Goal: Transaction & Acquisition: Purchase product/service

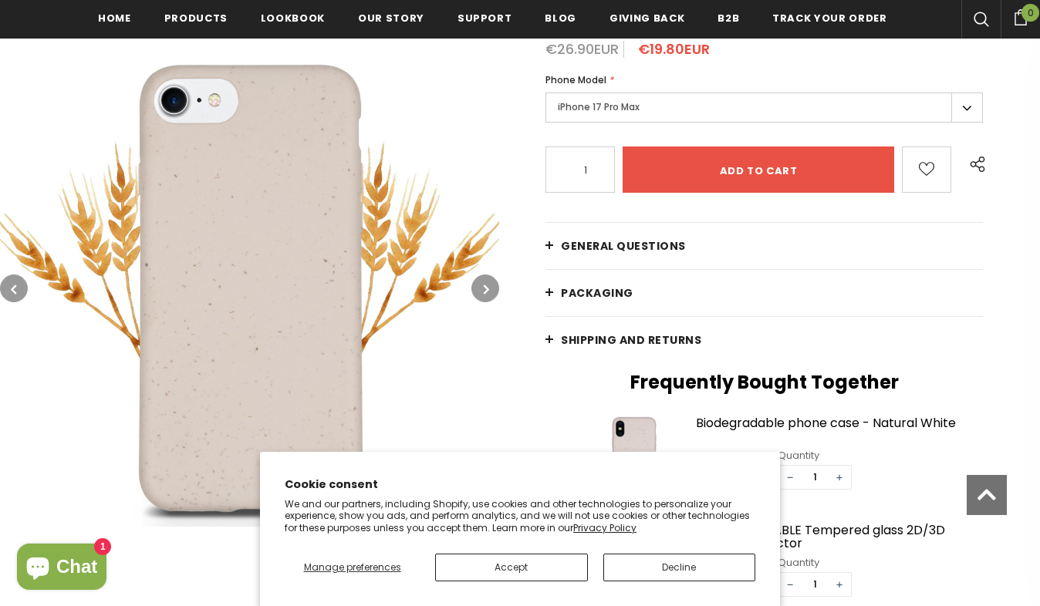
scroll to position [312, 0]
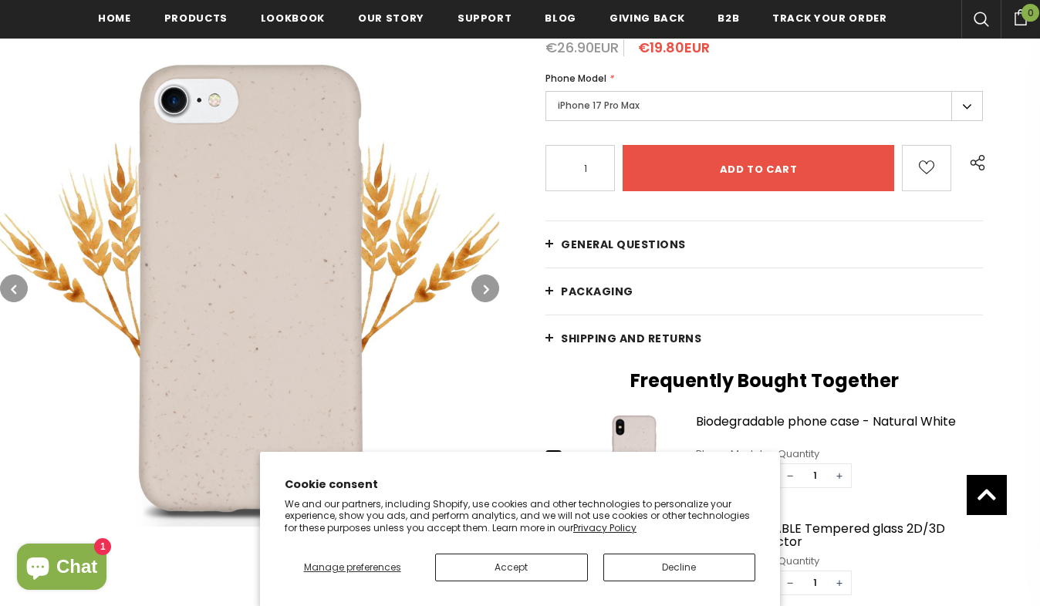
click at [643, 98] on label "iPhone 17 Pro Max" at bounding box center [763, 106] width 437 height 30
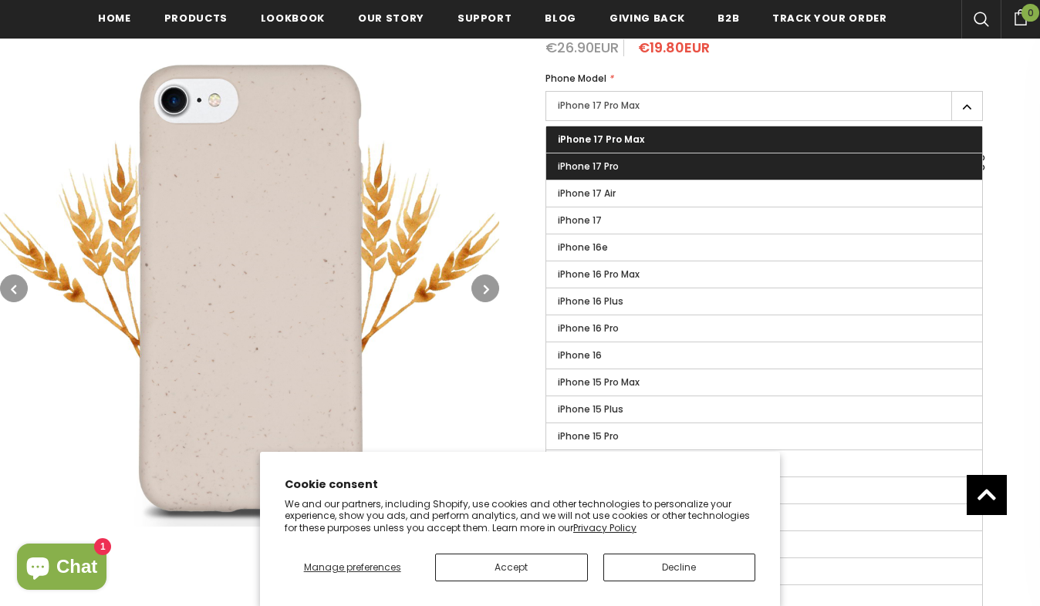
click at [605, 163] on span "iPhone 17 Pro" at bounding box center [588, 166] width 61 height 13
click at [0, 0] on input "iPhone 17 Pro" at bounding box center [0, 0] width 0 height 0
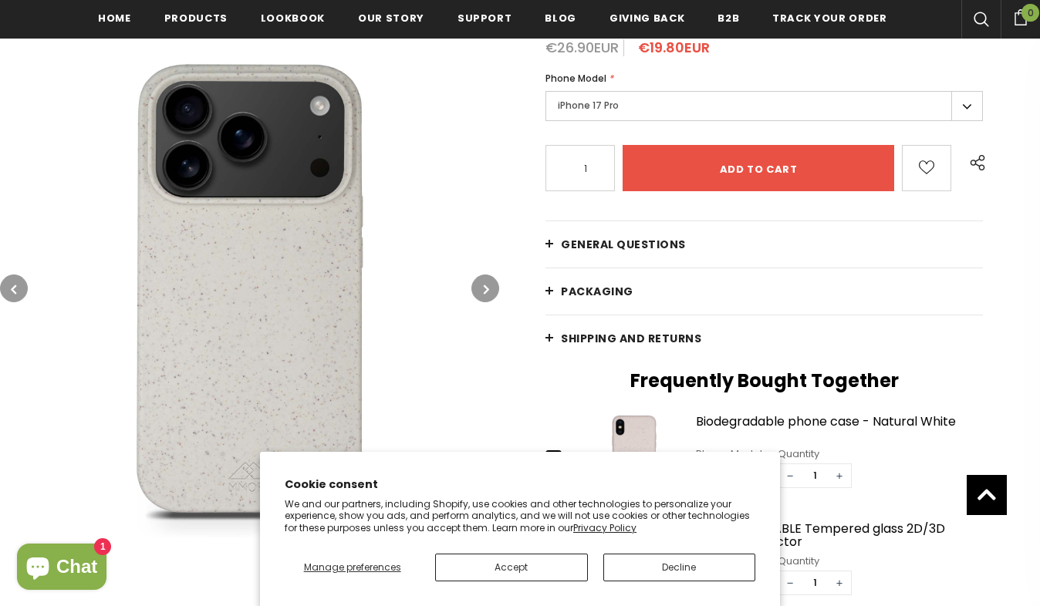
click at [606, 105] on label "iPhone 17 Pro" at bounding box center [763, 106] width 437 height 30
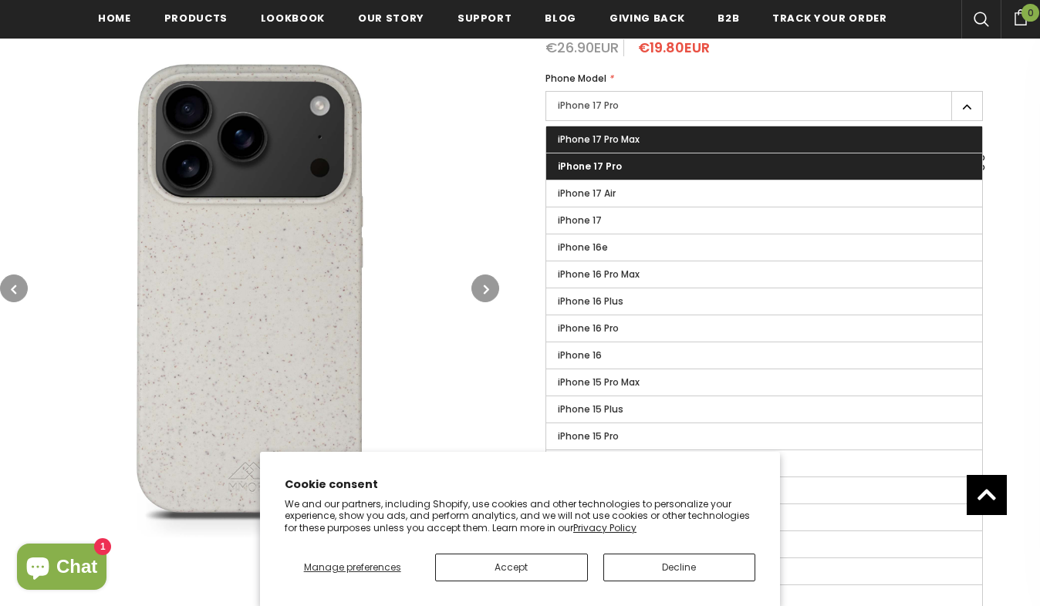
click at [599, 132] on label "iPhone 17 Pro Max" at bounding box center [764, 140] width 436 height 26
click at [0, 0] on input "iPhone 17 Pro Max" at bounding box center [0, 0] width 0 height 0
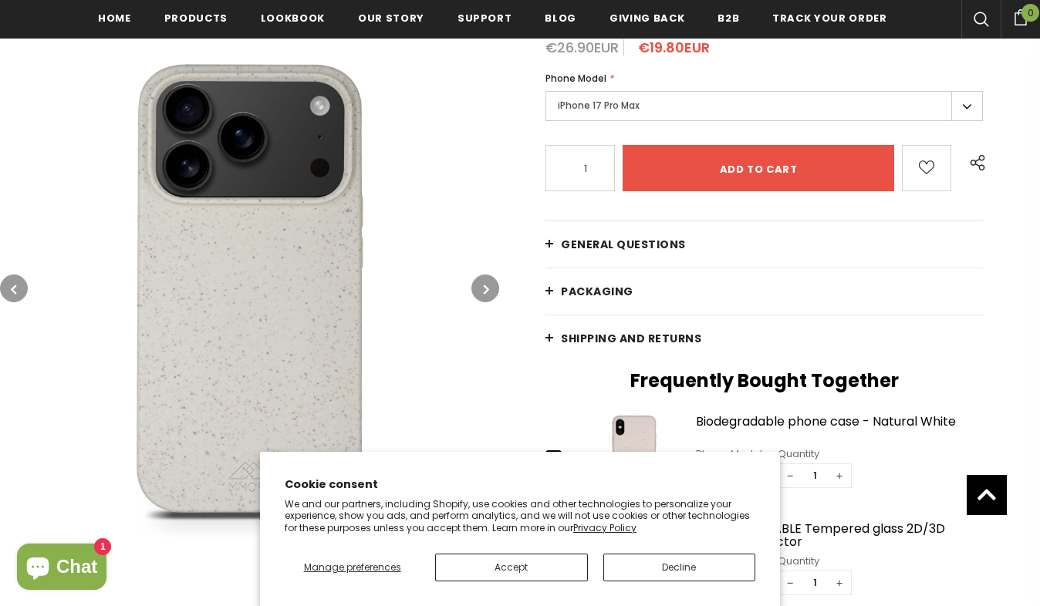
click at [559, 563] on button "Accept" at bounding box center [511, 568] width 152 height 28
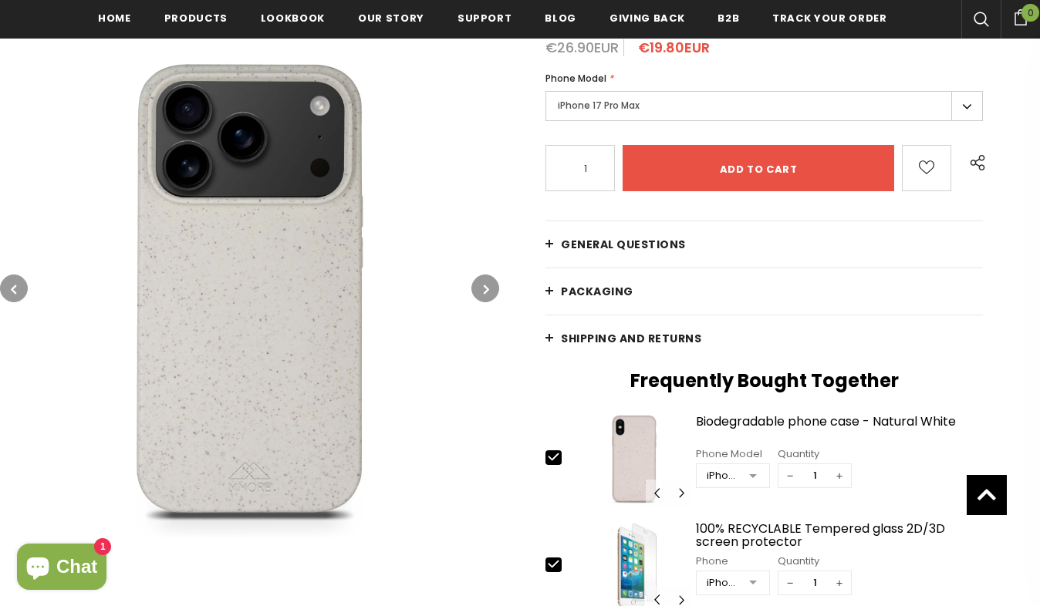
click at [488, 282] on icon "button" at bounding box center [486, 289] width 5 height 15
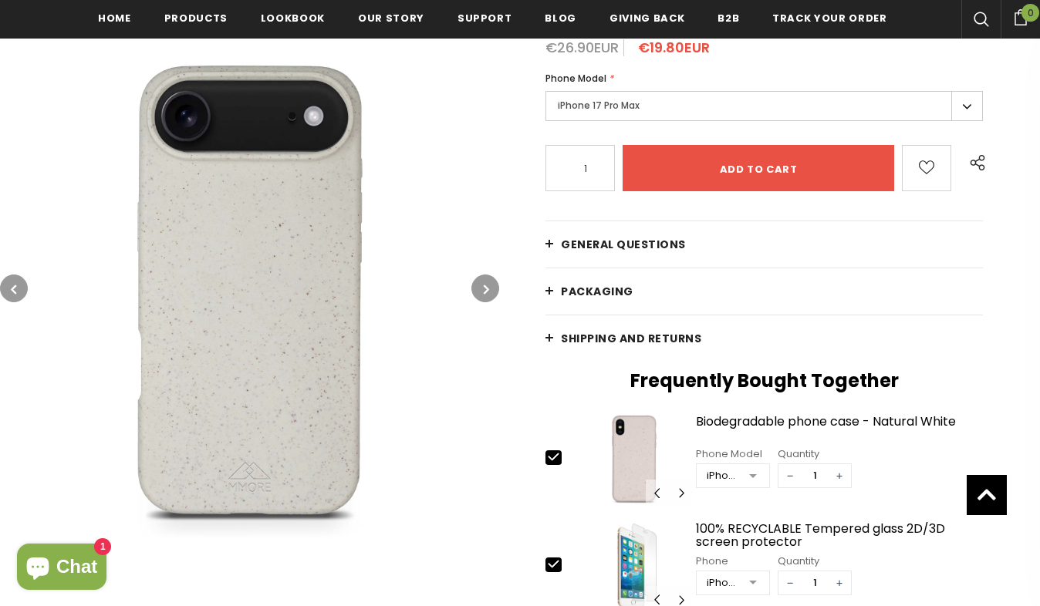
click at [488, 282] on icon "button" at bounding box center [486, 289] width 5 height 15
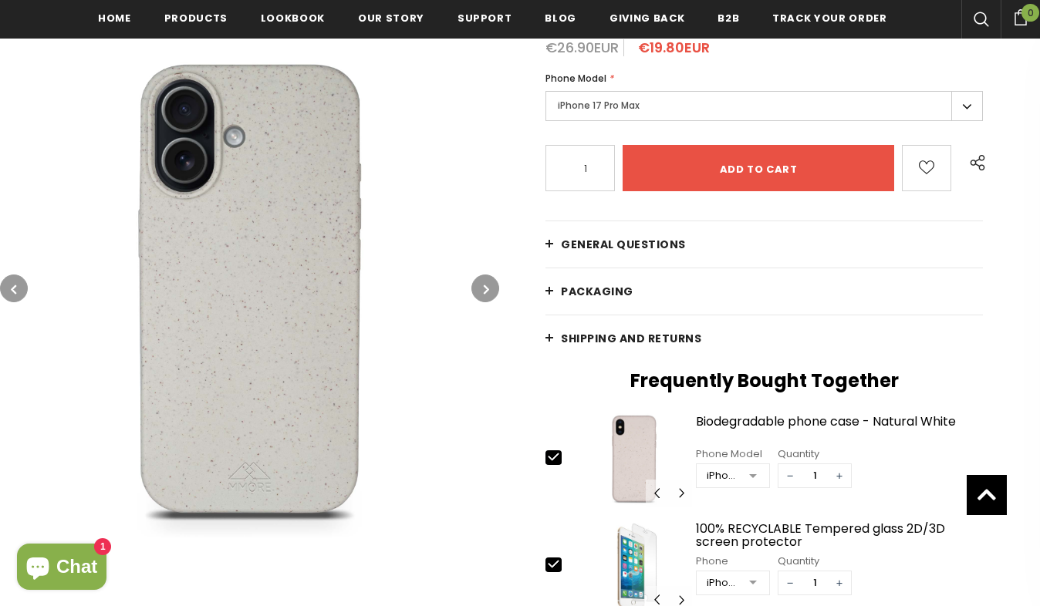
click at [488, 282] on icon "button" at bounding box center [486, 289] width 5 height 15
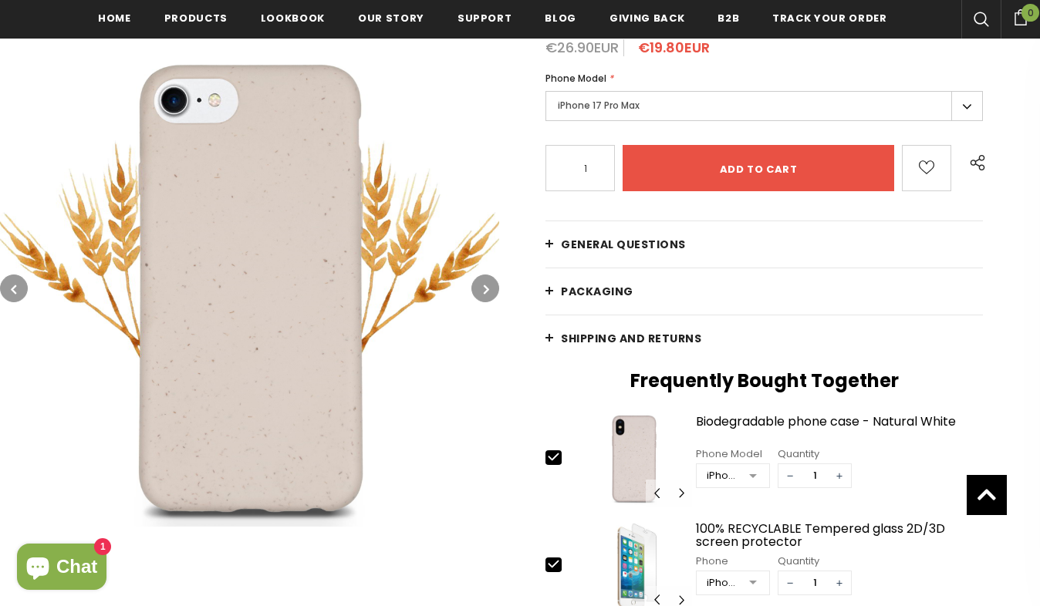
click at [488, 282] on icon "button" at bounding box center [486, 289] width 5 height 15
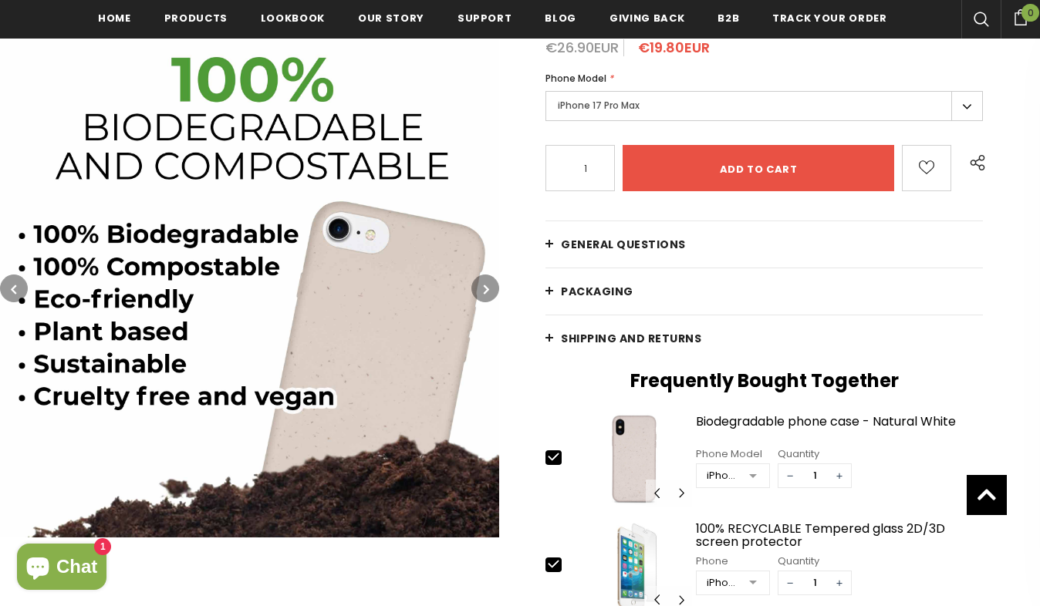
click at [488, 282] on icon "button" at bounding box center [486, 289] width 5 height 15
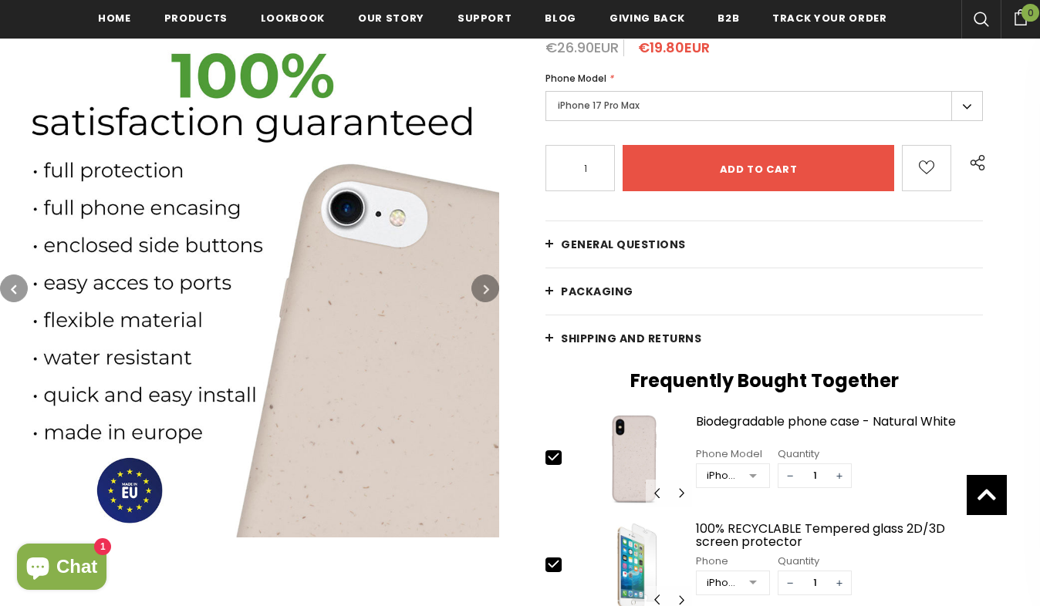
click at [488, 282] on icon "button" at bounding box center [486, 289] width 5 height 15
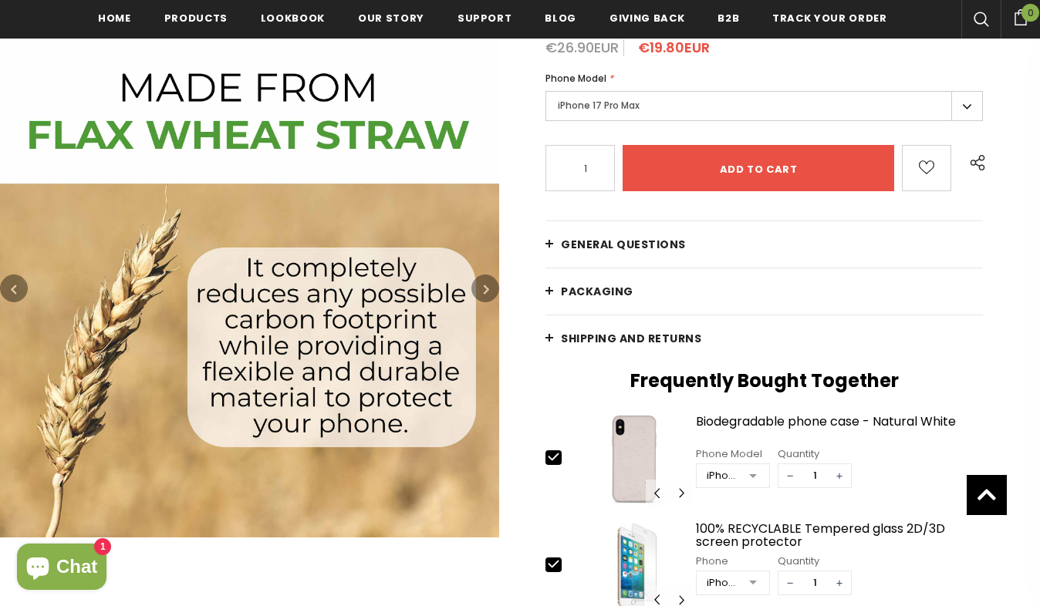
click at [488, 282] on icon "button" at bounding box center [486, 289] width 5 height 15
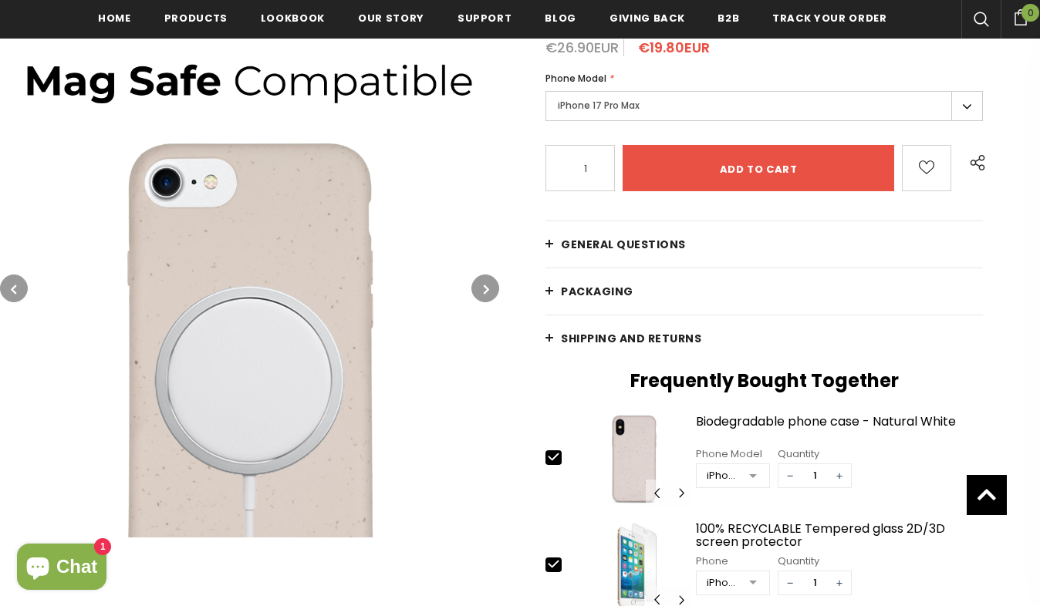
click at [488, 282] on icon "button" at bounding box center [486, 289] width 5 height 15
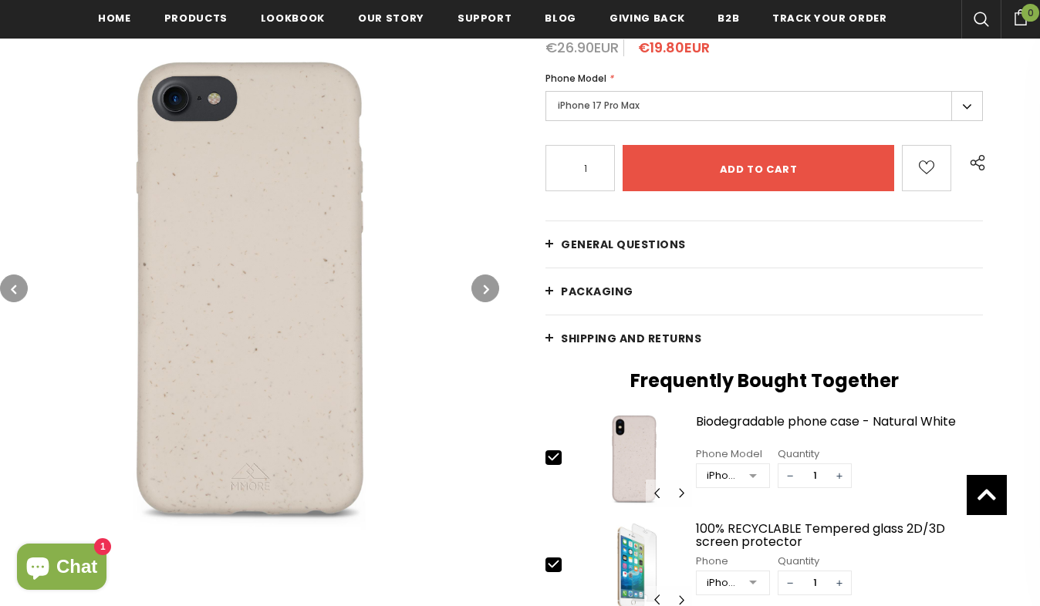
click at [488, 282] on icon "button" at bounding box center [486, 289] width 5 height 15
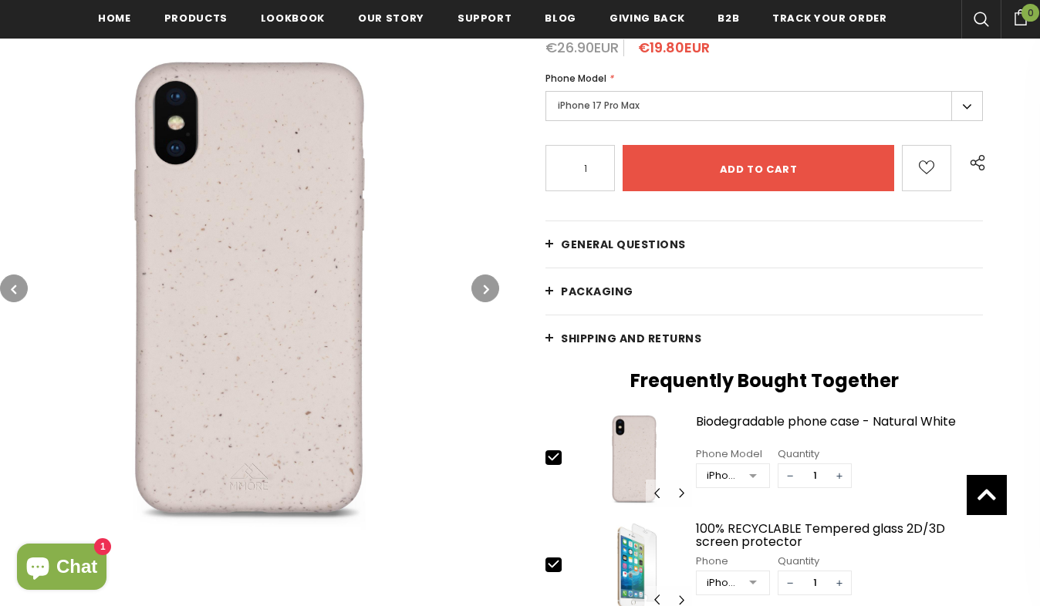
click at [488, 282] on icon "button" at bounding box center [486, 289] width 5 height 15
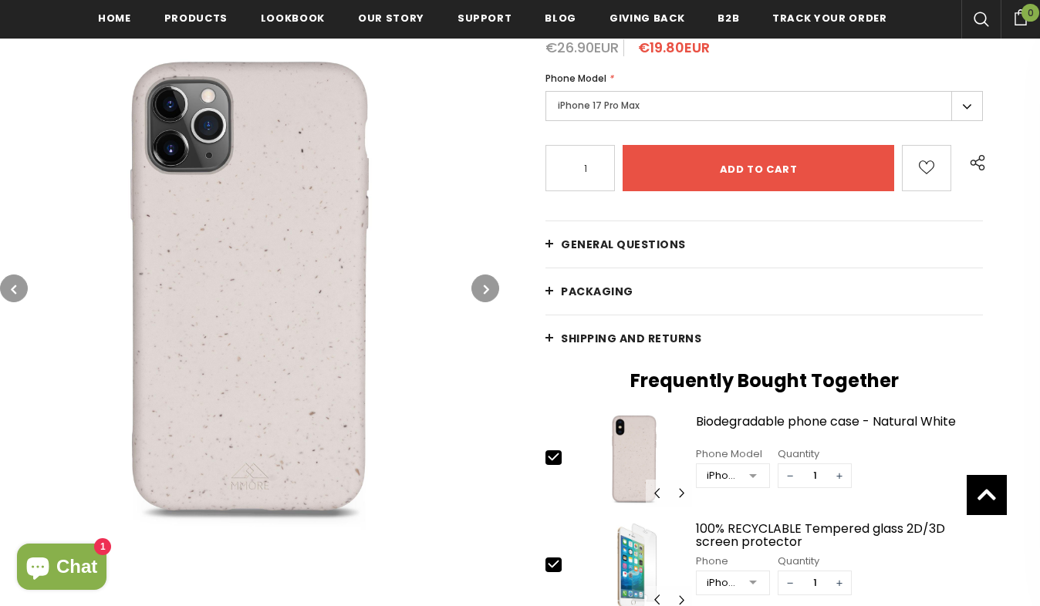
click at [16, 283] on icon "button" at bounding box center [13, 289] width 5 height 15
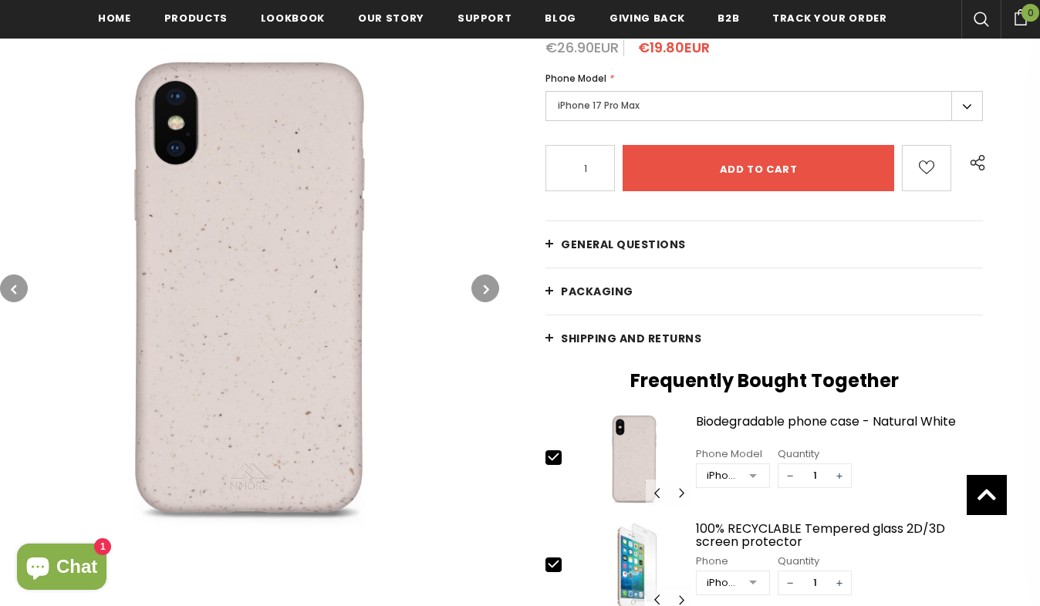
click at [16, 283] on icon "button" at bounding box center [13, 289] width 5 height 15
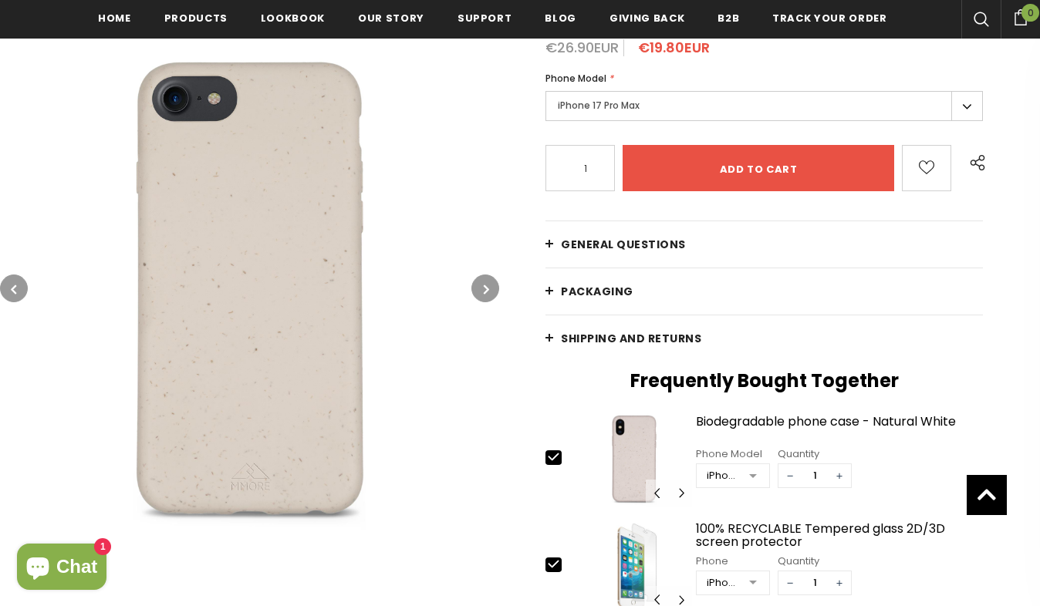
click at [16, 283] on icon "button" at bounding box center [13, 289] width 5 height 15
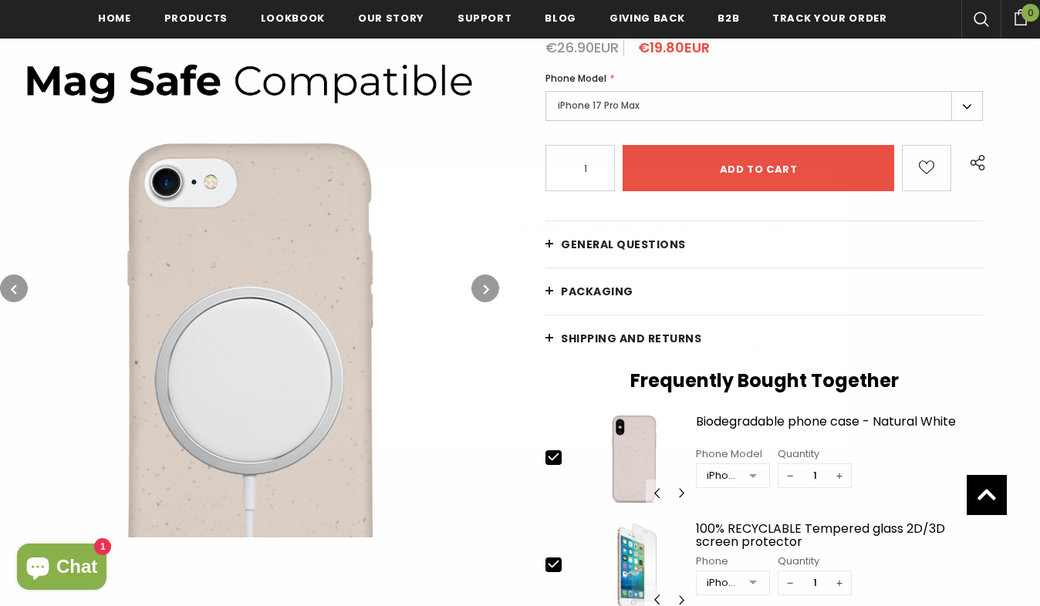
click at [486, 289] on div "GRAB YOURSELF A 10% DISCOUNT! Sign Up for exclusive updates, new arrivals & ins…" at bounding box center [659, 308] width 376 height 278
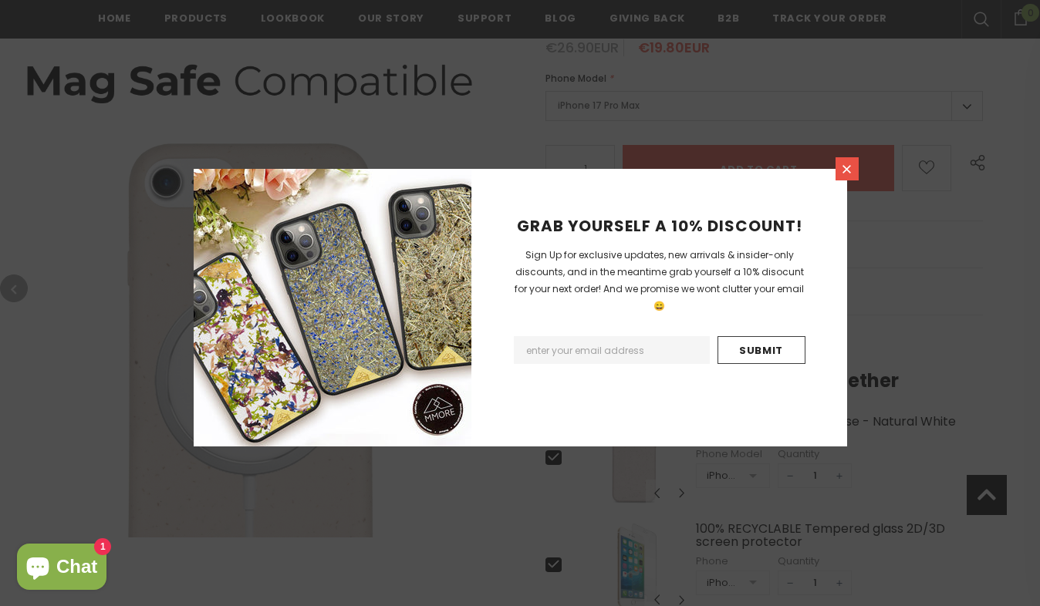
click at [846, 171] on icon at bounding box center [847, 169] width 8 height 8
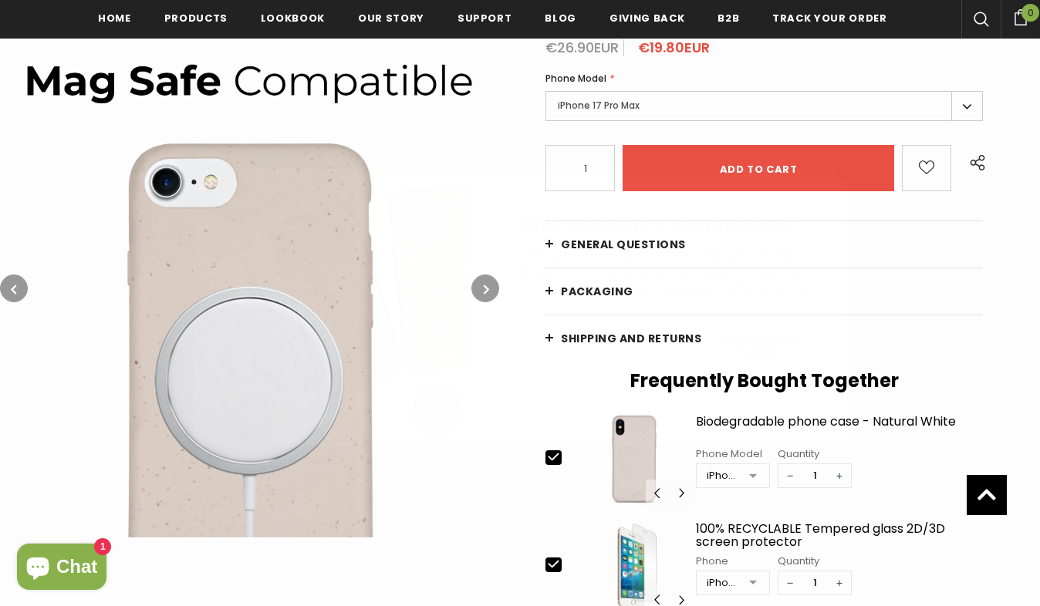
click at [488, 286] on icon "button" at bounding box center [486, 289] width 5 height 15
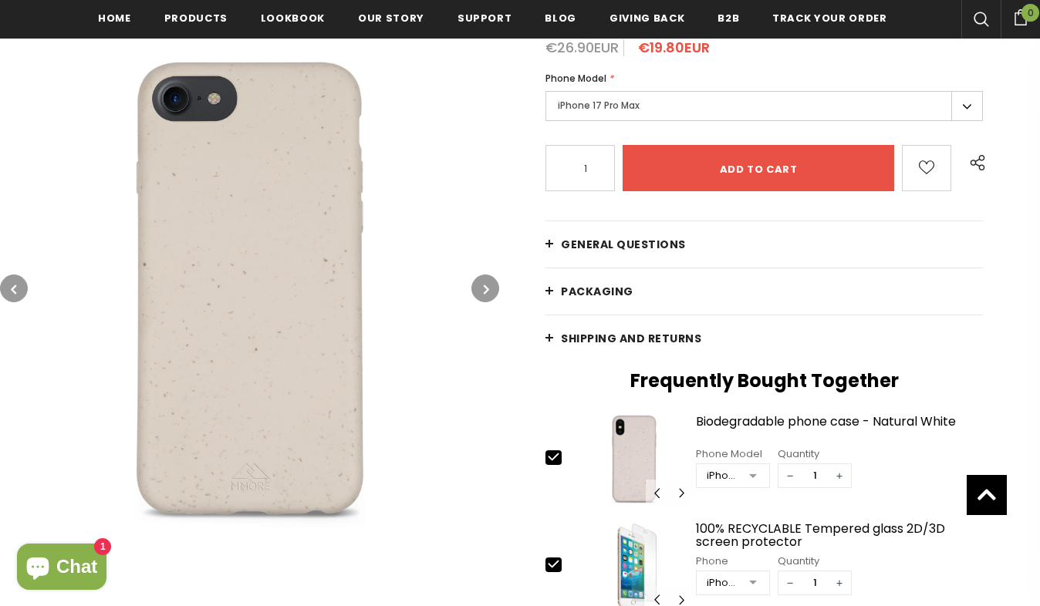
click at [488, 286] on icon "button" at bounding box center [486, 289] width 5 height 15
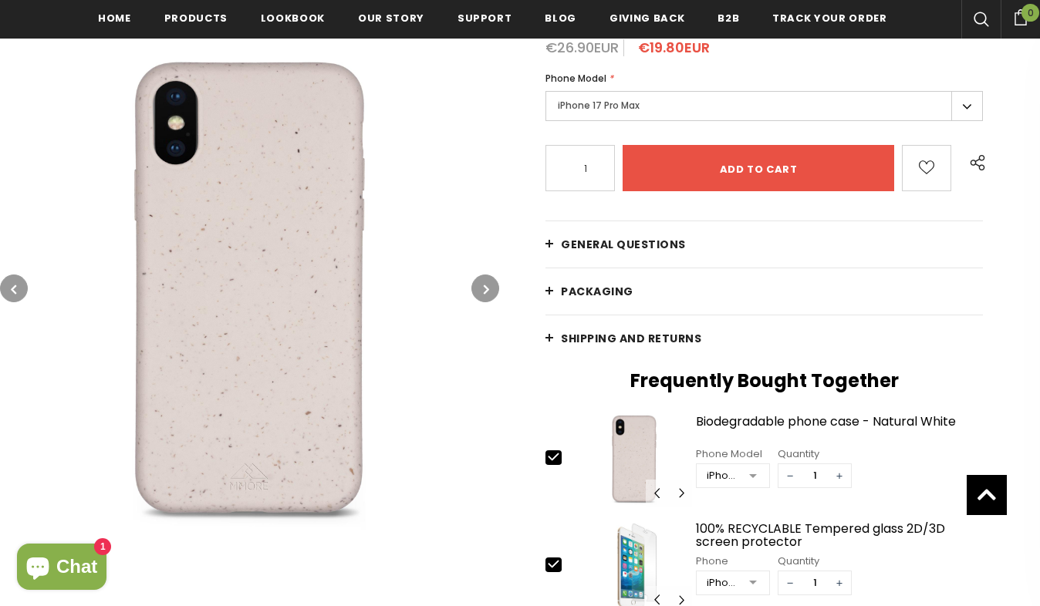
click at [488, 286] on icon "button" at bounding box center [486, 289] width 5 height 15
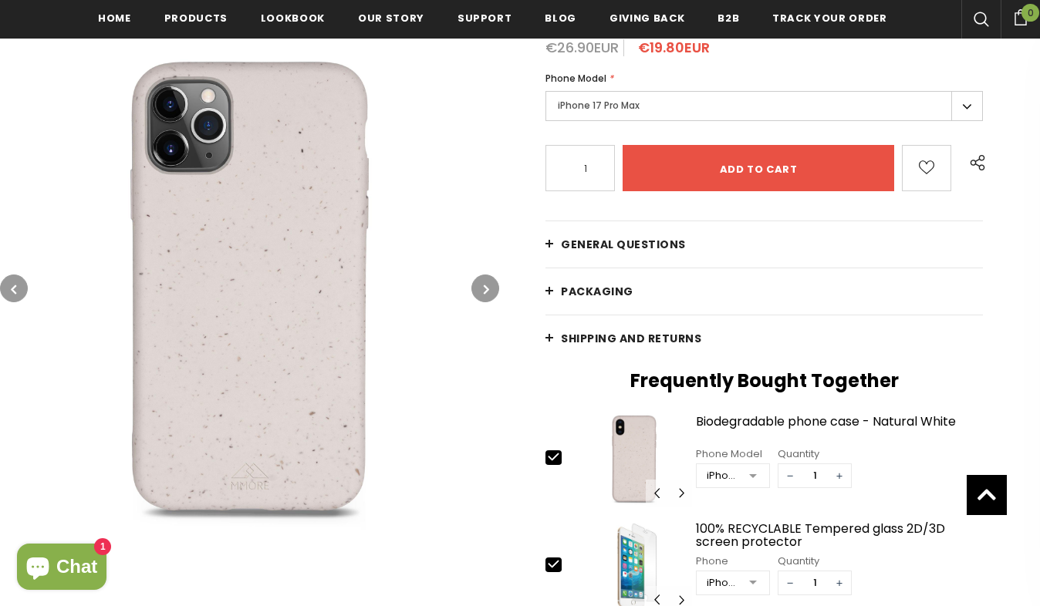
click at [488, 286] on icon "button" at bounding box center [486, 289] width 5 height 15
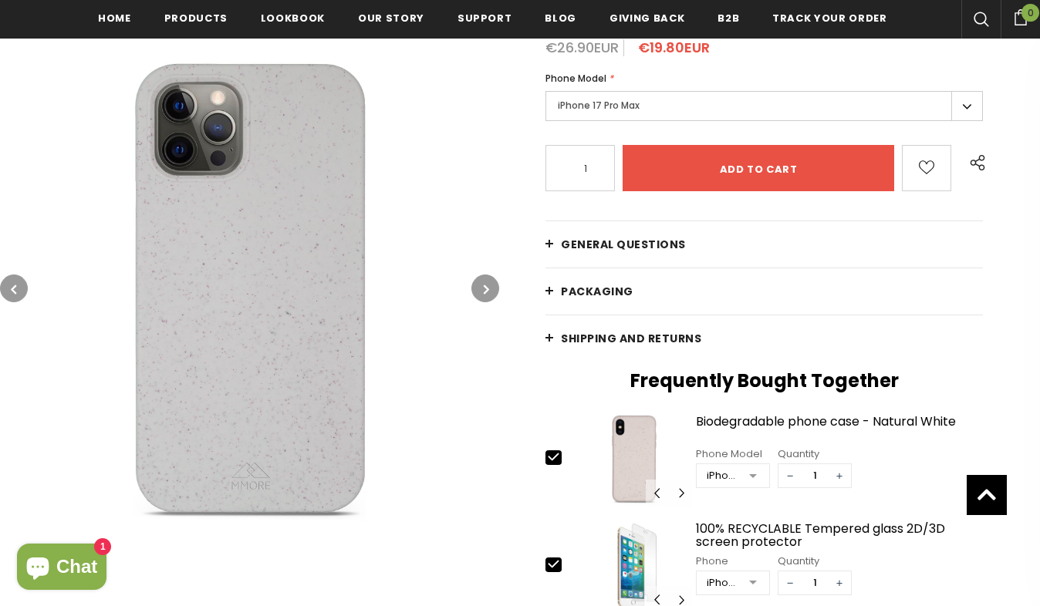
click at [488, 286] on icon "button" at bounding box center [486, 289] width 5 height 15
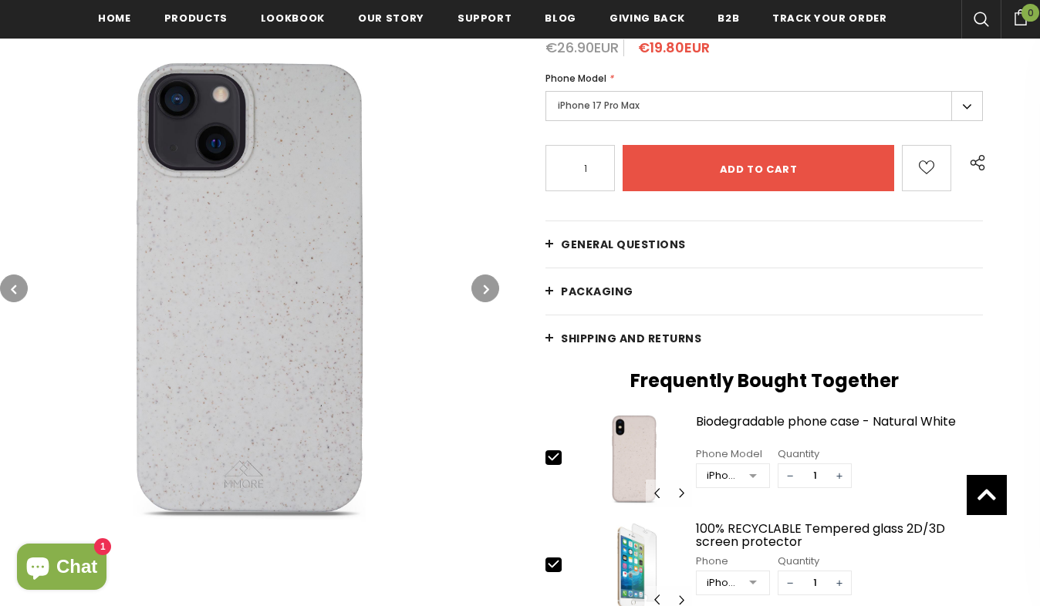
click at [488, 286] on icon "button" at bounding box center [486, 289] width 5 height 15
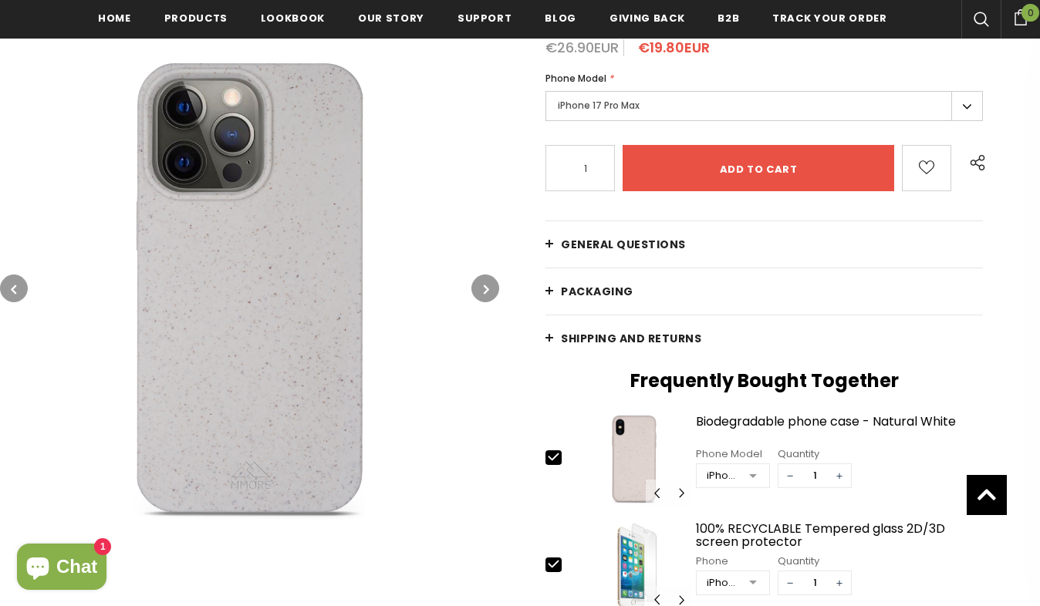
click at [488, 286] on icon "button" at bounding box center [486, 289] width 5 height 15
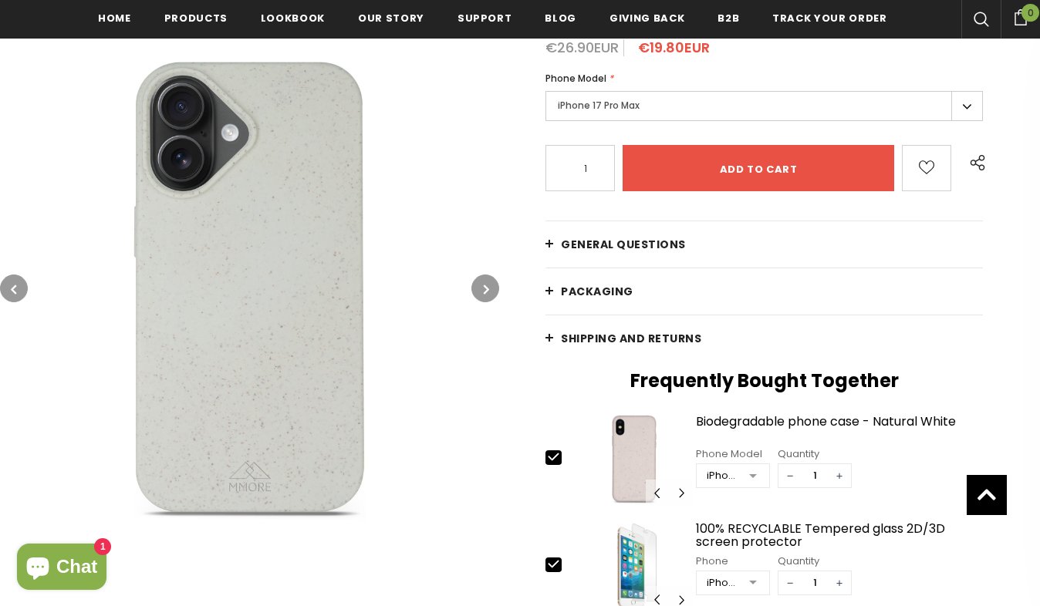
click at [488, 286] on icon "button" at bounding box center [486, 289] width 5 height 15
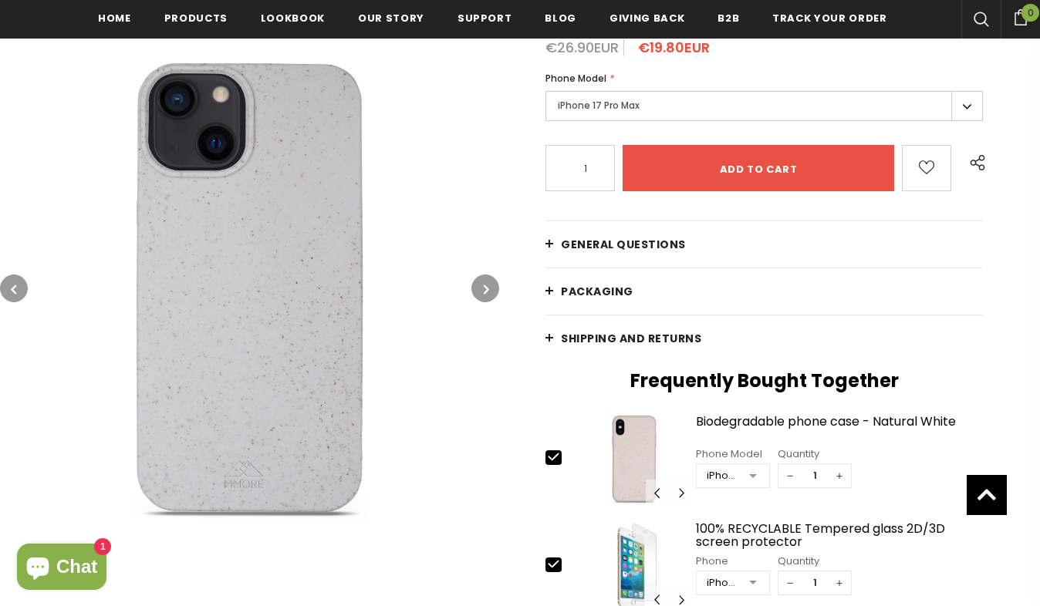
click at [488, 286] on icon "button" at bounding box center [486, 289] width 5 height 15
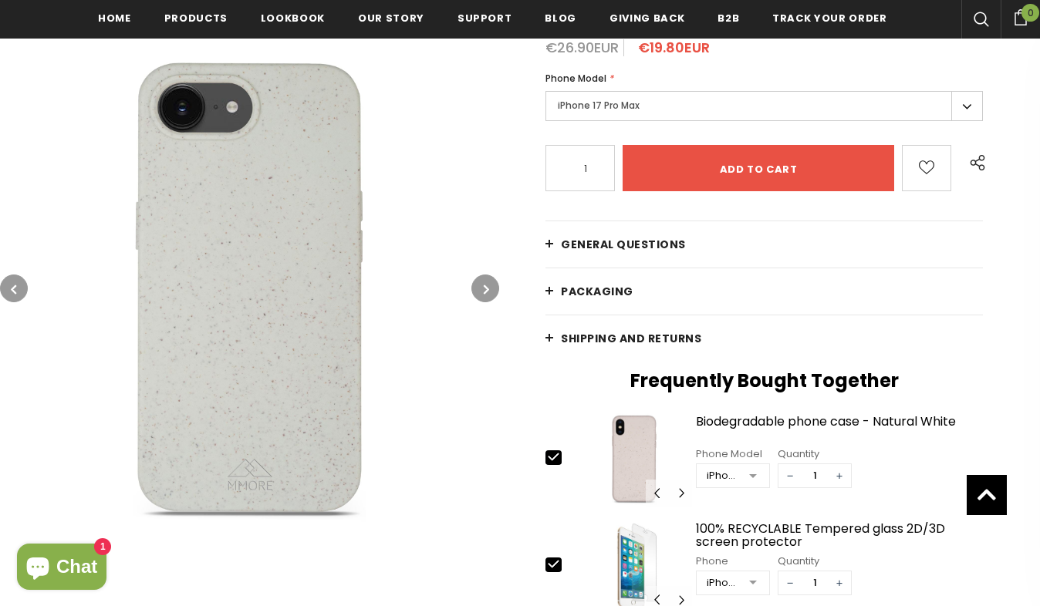
click at [488, 286] on icon "button" at bounding box center [486, 289] width 5 height 15
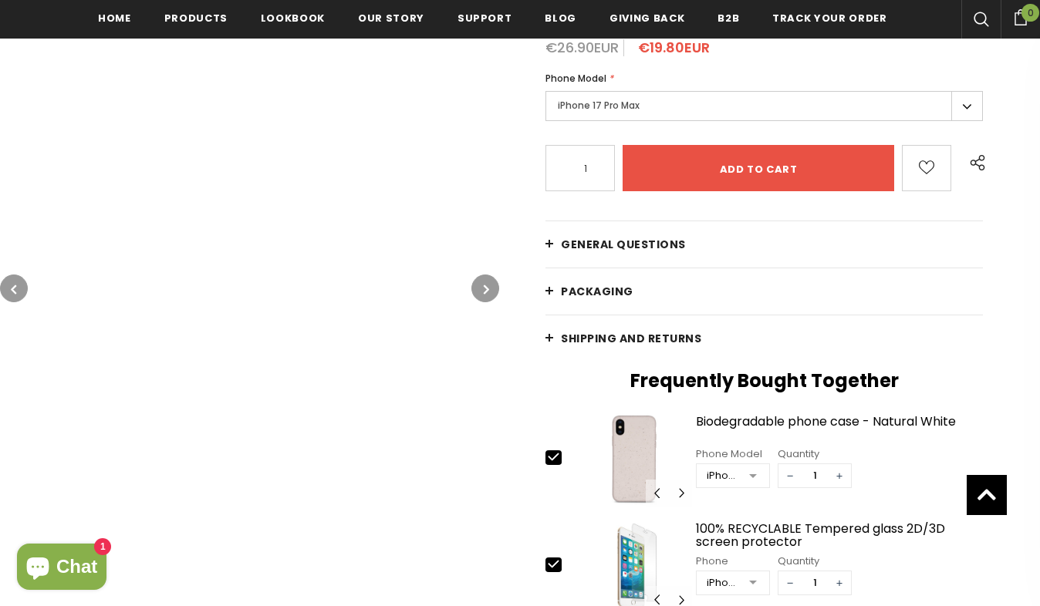
click at [488, 286] on icon "button" at bounding box center [486, 289] width 5 height 15
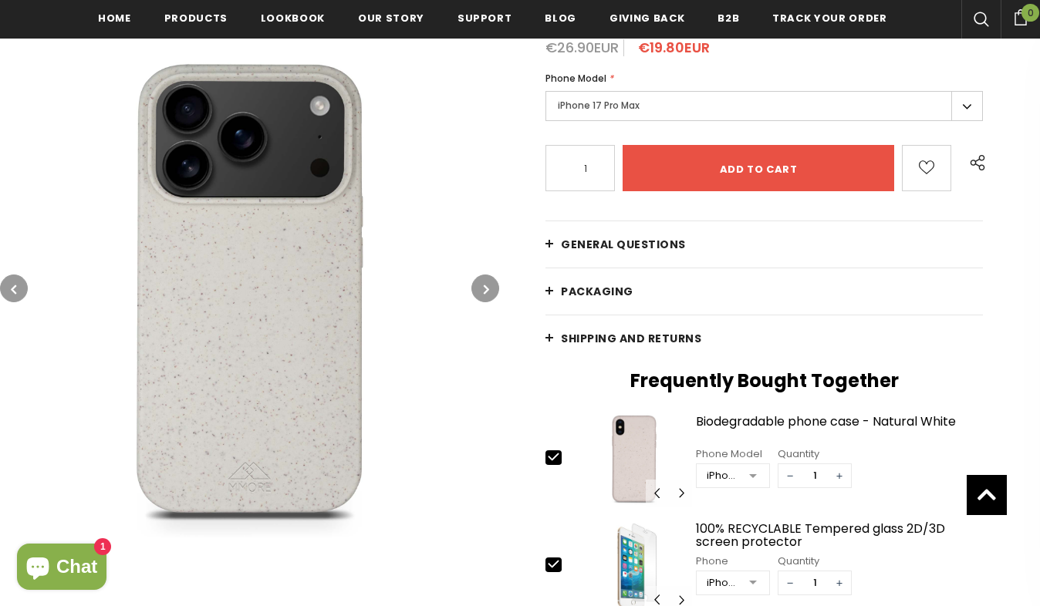
click at [488, 286] on icon "button" at bounding box center [486, 289] width 5 height 15
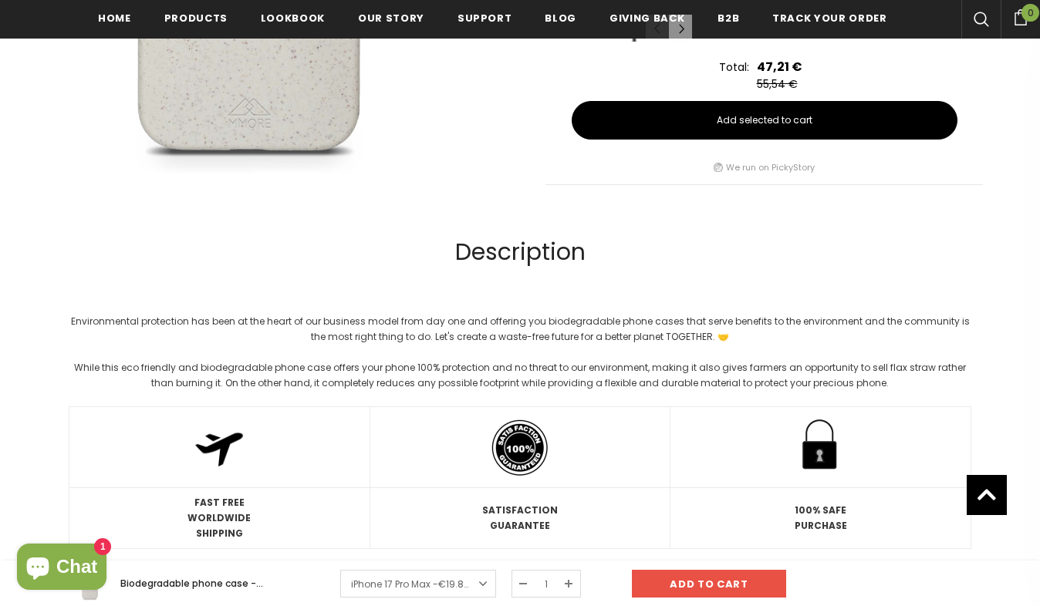
scroll to position [-31, 0]
